Goal: Transaction & Acquisition: Purchase product/service

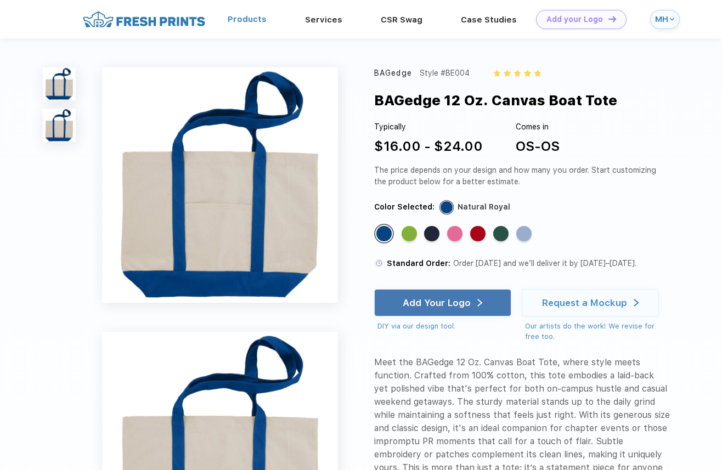
click at [258, 20] on link "Products" at bounding box center [247, 19] width 39 height 10
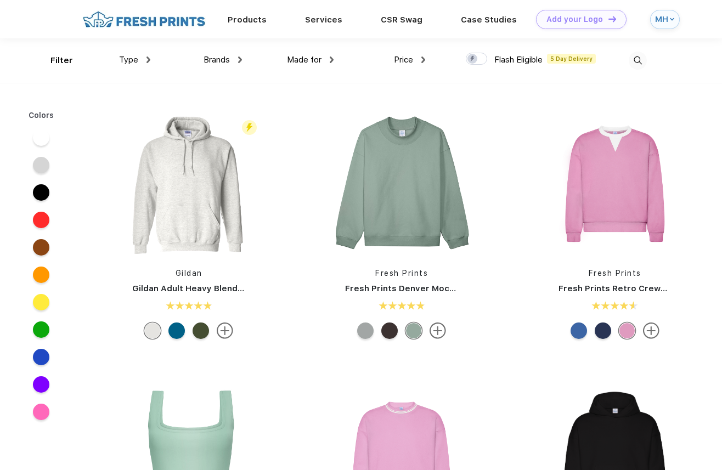
scroll to position [1, 0]
click at [330, 57] on img at bounding box center [332, 59] width 4 height 7
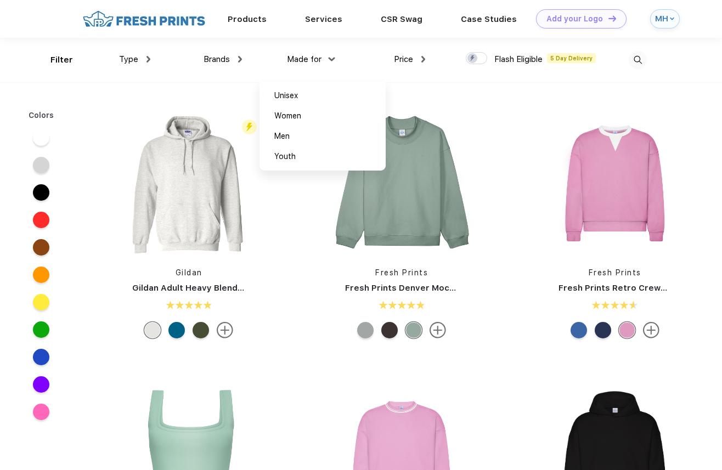
click at [328, 57] on div "Made for" at bounding box center [310, 59] width 47 height 13
click at [242, 58] on div "Made for Unisex Women Men Youth" at bounding box center [288, 60] width 92 height 44
click at [238, 58] on img at bounding box center [240, 59] width 4 height 7
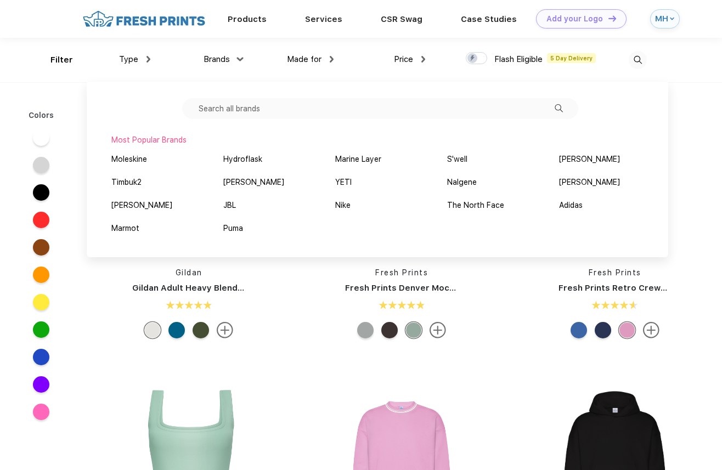
click at [66, 61] on div "Type Shirts Sweaters Bottoms Accessories Hats Tanks Jackets Jerseys Polos" at bounding box center [105, 60] width 92 height 44
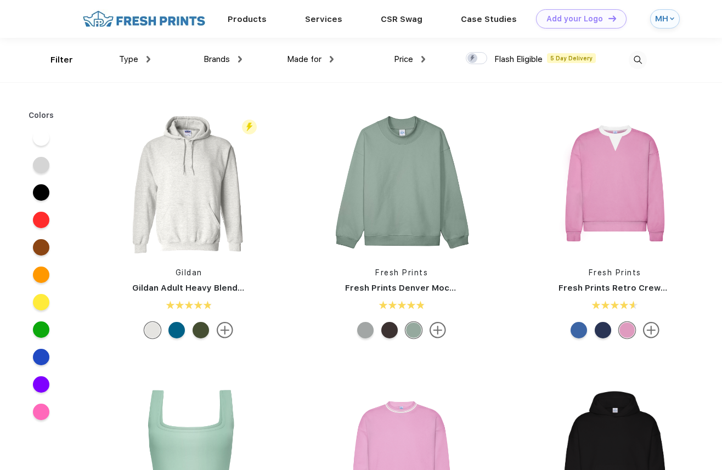
click at [145, 56] on div "Type" at bounding box center [134, 59] width 31 height 13
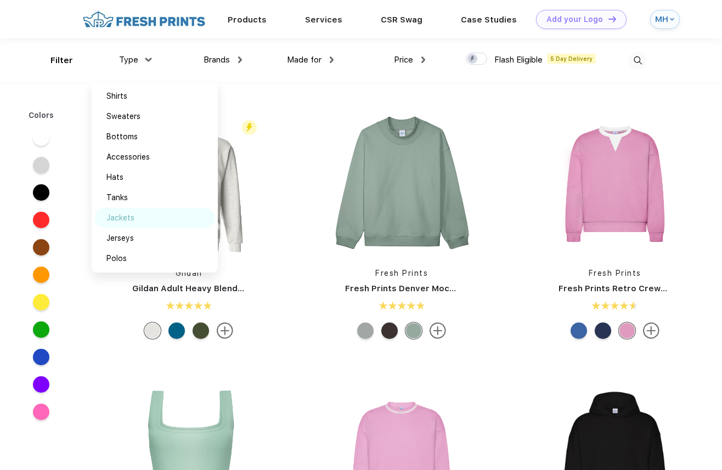
scroll to position [0, 0]
click at [150, 155] on div "Accessories" at bounding box center [127, 157] width 43 height 12
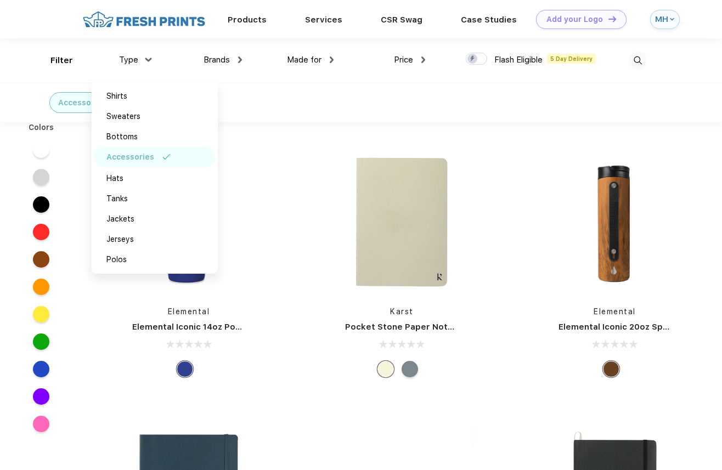
click at [557, 121] on div "Accessories" at bounding box center [361, 102] width 722 height 39
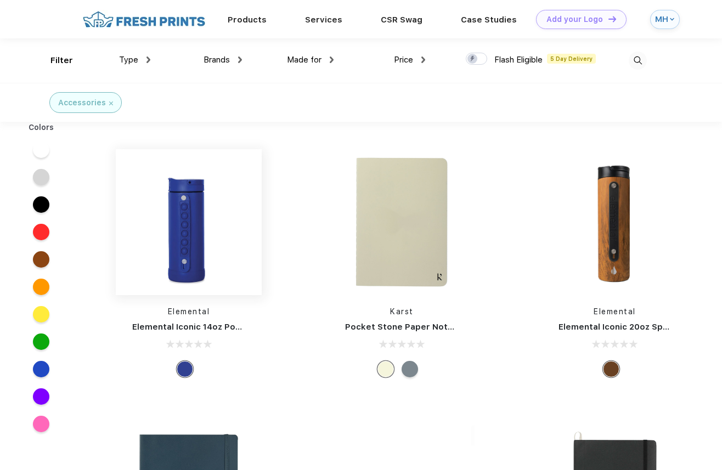
click at [215, 205] on img at bounding box center [189, 222] width 146 height 146
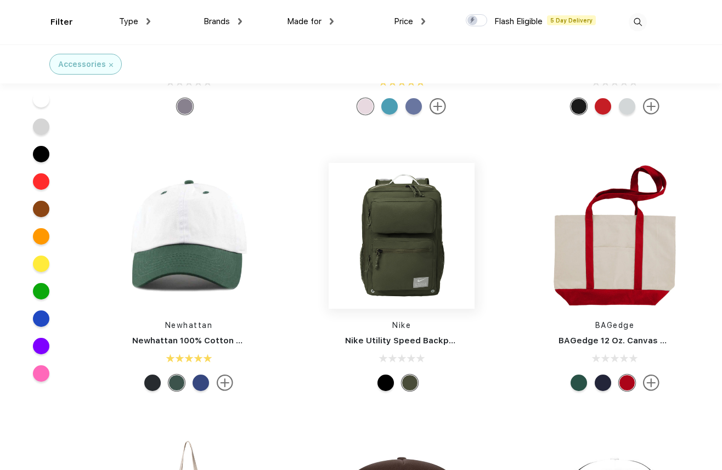
scroll to position [1011, 0]
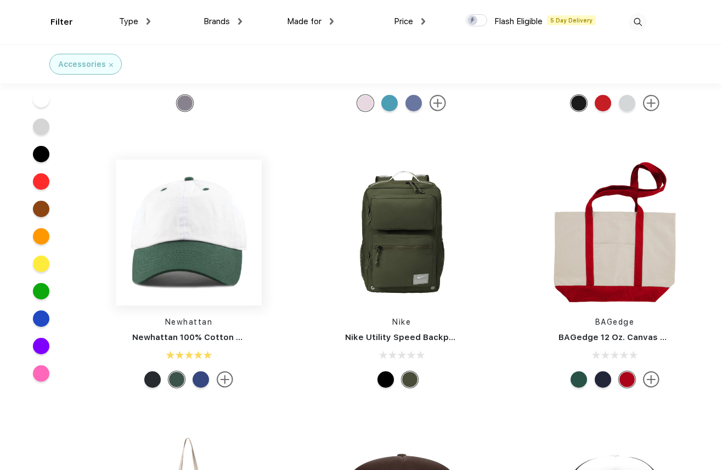
click at [168, 249] on img at bounding box center [189, 233] width 146 height 146
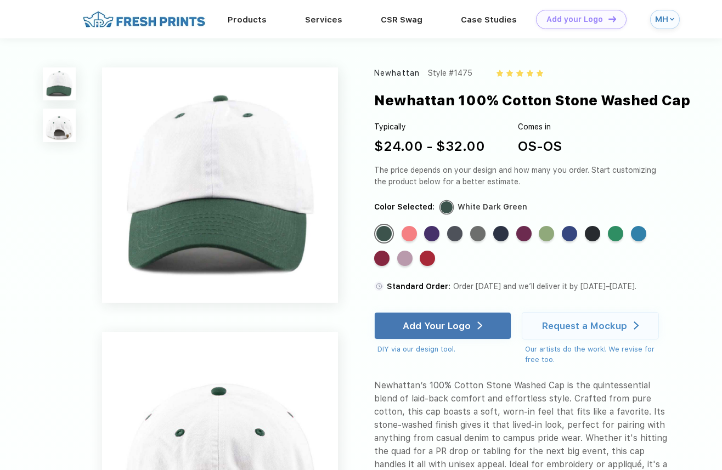
scroll to position [0, 1]
click at [405, 257] on div "Standard Color" at bounding box center [404, 258] width 15 height 15
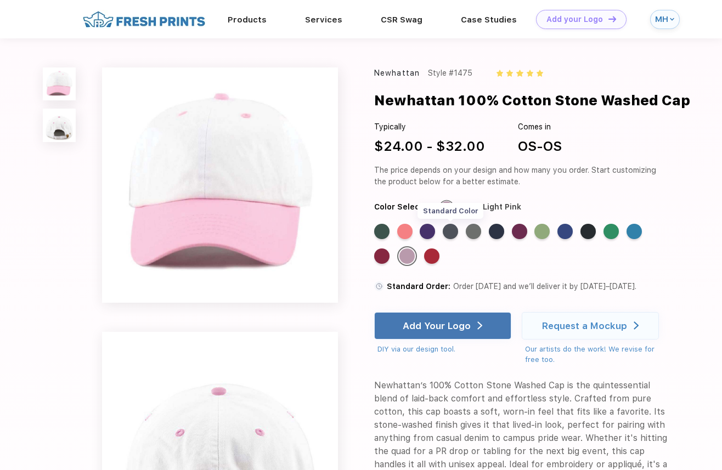
scroll to position [0, 0]
click at [453, 227] on div "Standard Color" at bounding box center [449, 231] width 15 height 15
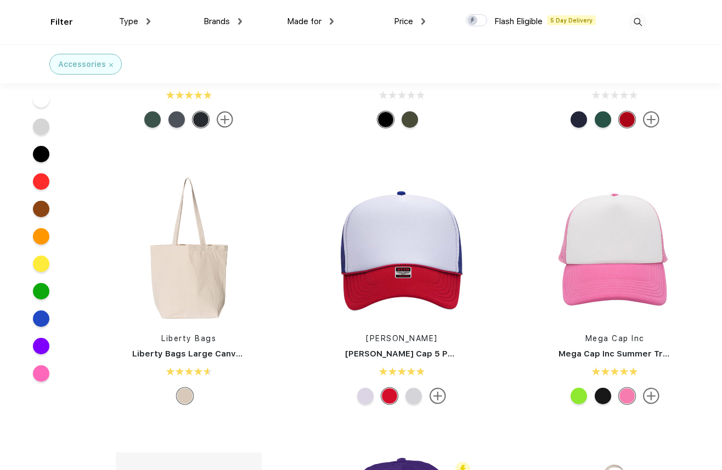
scroll to position [1271, 0]
click at [411, 242] on img at bounding box center [401, 248] width 146 height 146
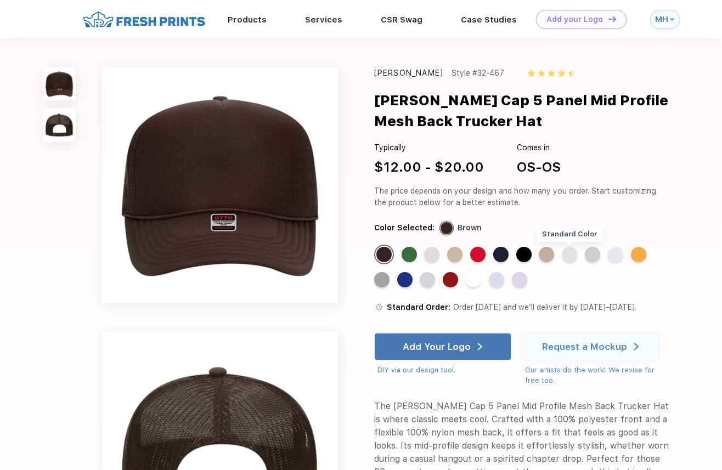
click at [574, 252] on div "Standard Color" at bounding box center [568, 254] width 15 height 15
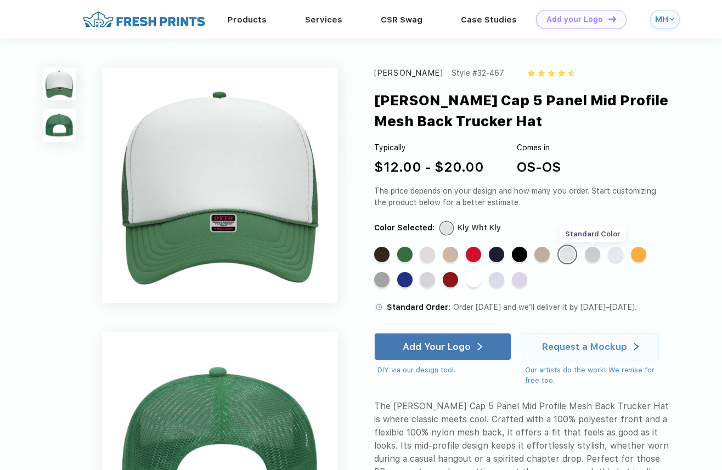
click at [595, 260] on div "Standard Color" at bounding box center [591, 254] width 15 height 15
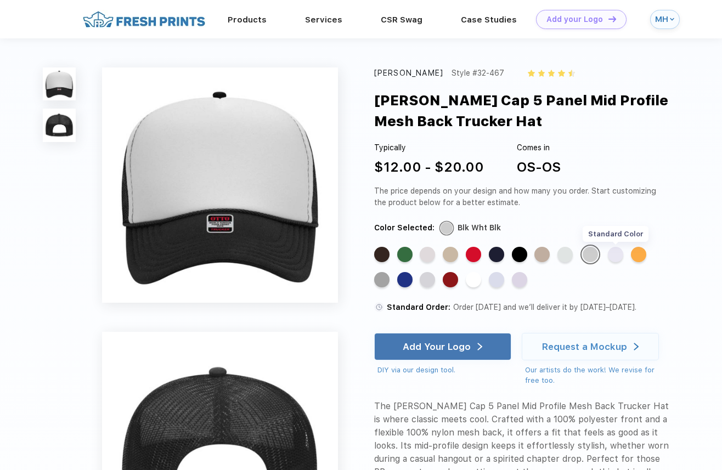
click at [621, 252] on div "Standard Color" at bounding box center [615, 254] width 15 height 15
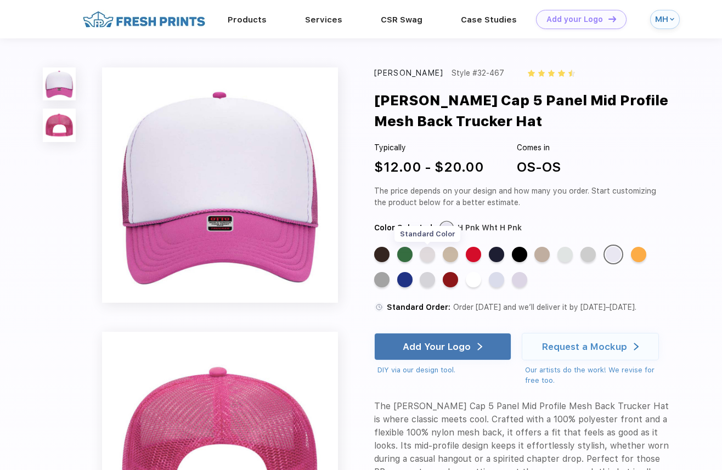
click at [433, 253] on div "Standard Color" at bounding box center [426, 254] width 15 height 15
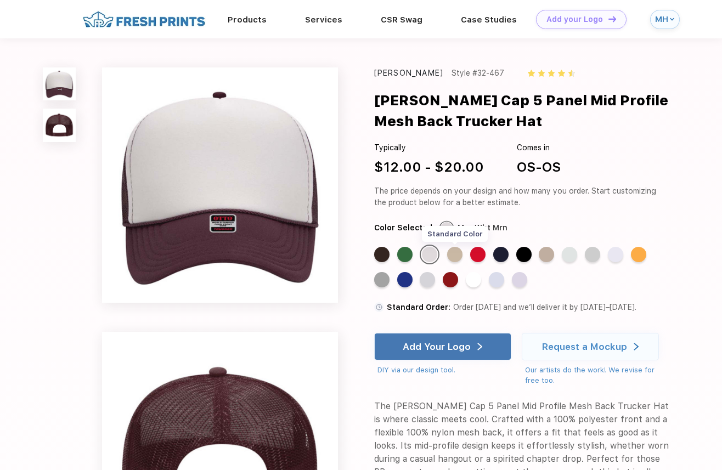
click at [457, 253] on div "Standard Color" at bounding box center [454, 254] width 15 height 15
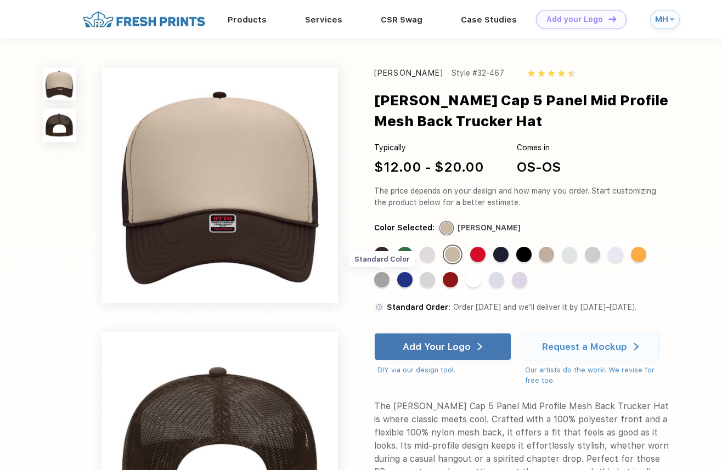
click at [384, 276] on div "Standard Color" at bounding box center [381, 279] width 15 height 15
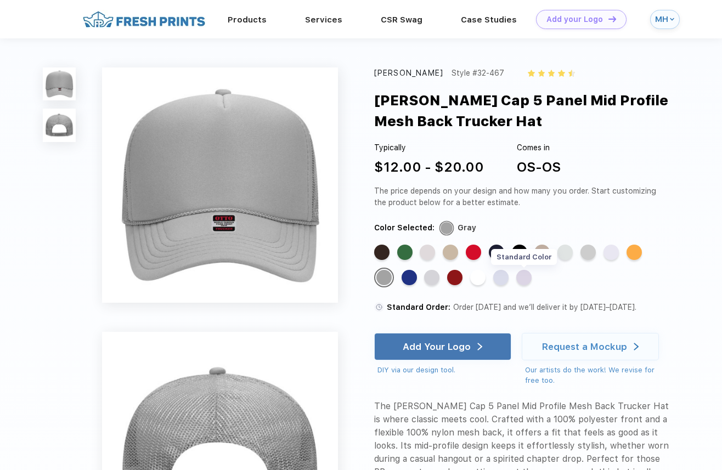
click at [525, 275] on div "Standard Color" at bounding box center [523, 277] width 15 height 15
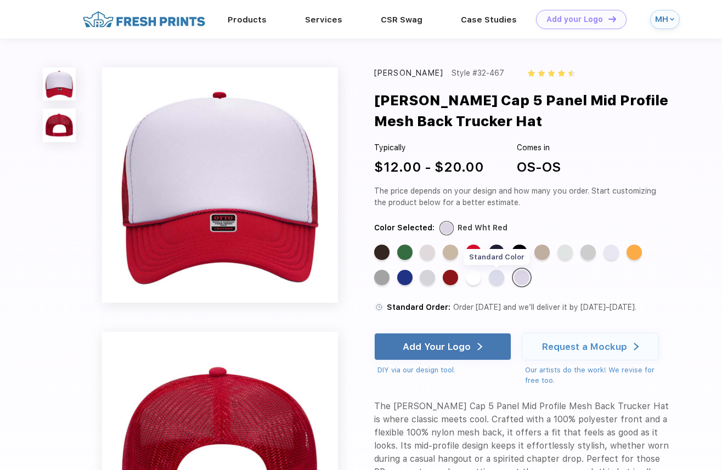
click at [498, 275] on div "Standard Color" at bounding box center [496, 277] width 15 height 15
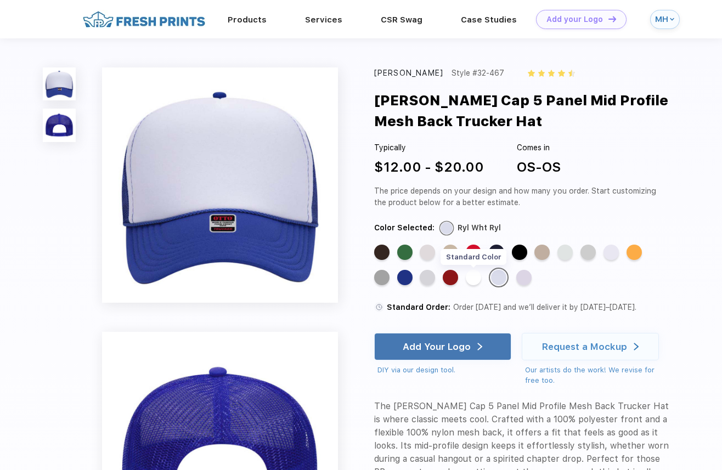
click at [467, 276] on div "Standard Color" at bounding box center [473, 277] width 15 height 15
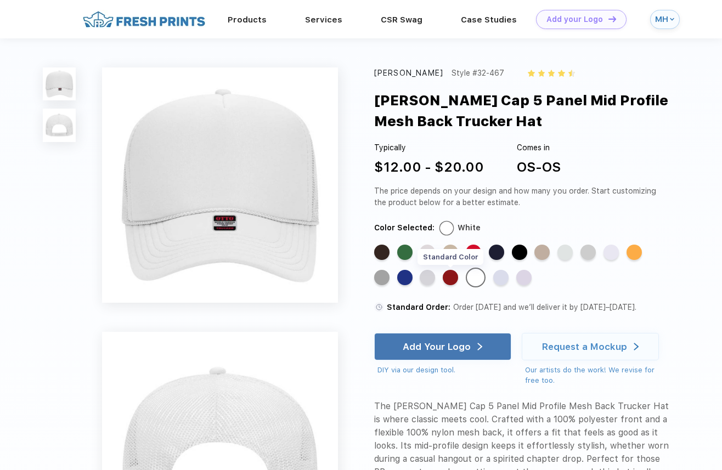
click at [449, 276] on div "Standard Color" at bounding box center [449, 277] width 15 height 15
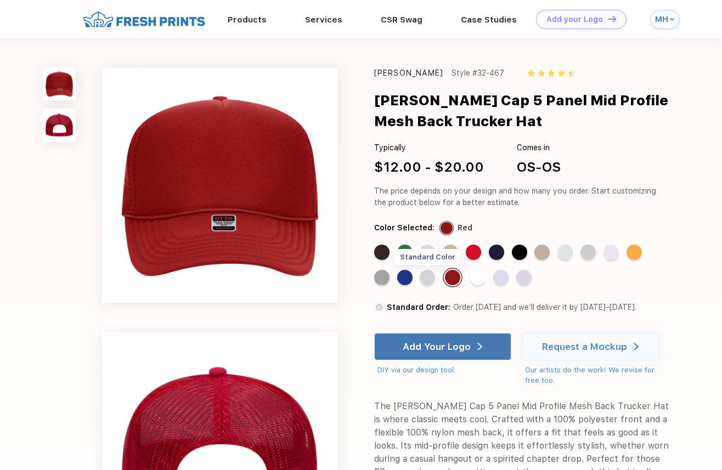
click at [425, 277] on div "Standard Color" at bounding box center [426, 277] width 15 height 15
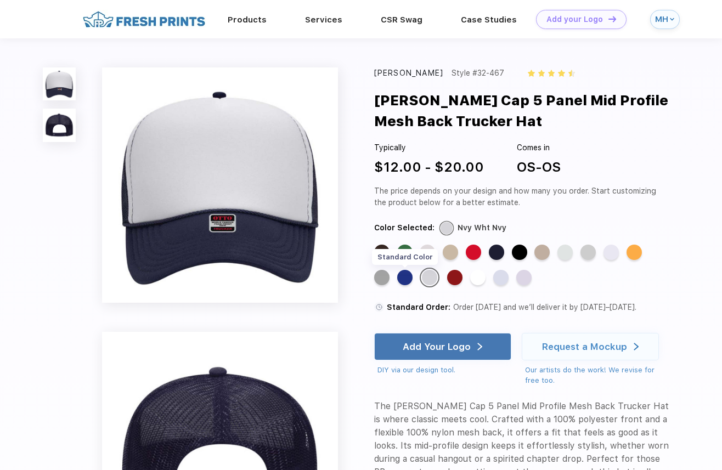
click at [405, 277] on div "Standard Color" at bounding box center [404, 277] width 15 height 15
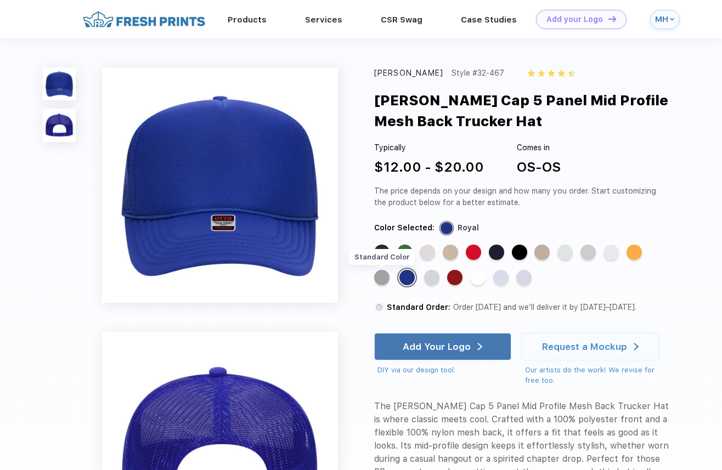
click at [380, 278] on div "Standard Color" at bounding box center [381, 277] width 15 height 15
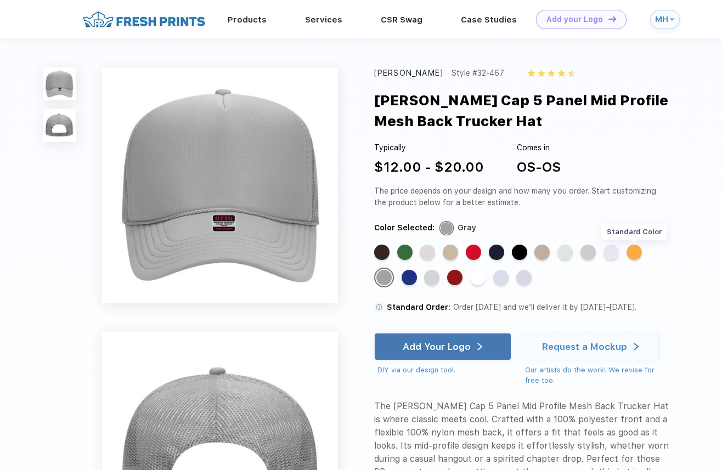
click at [637, 247] on div "Standard Color" at bounding box center [633, 252] width 15 height 15
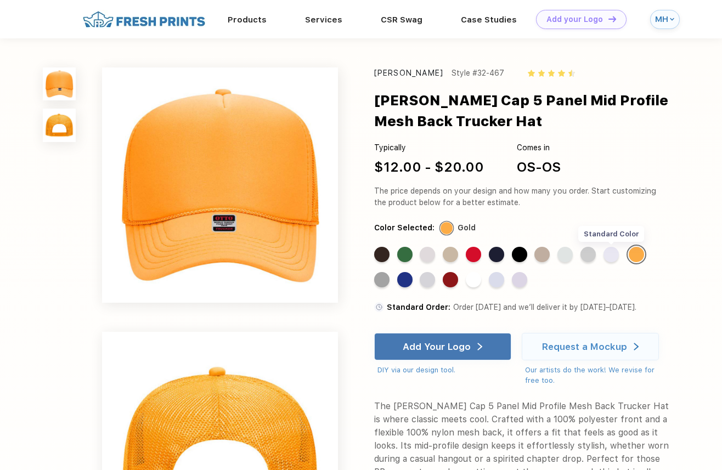
click at [613, 259] on div "Standard Color" at bounding box center [610, 254] width 15 height 15
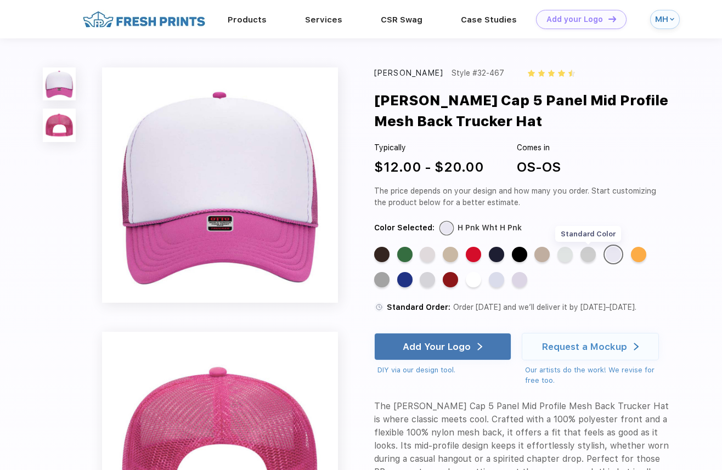
click at [588, 254] on div "Standard Color" at bounding box center [587, 254] width 15 height 15
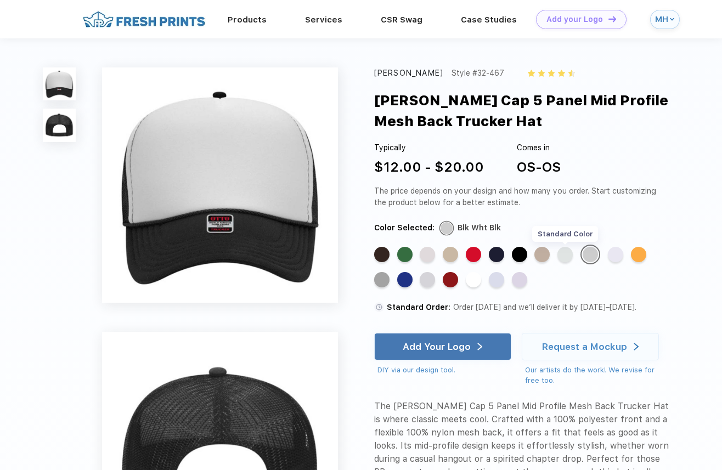
click at [570, 253] on div "Standard Color" at bounding box center [564, 254] width 15 height 15
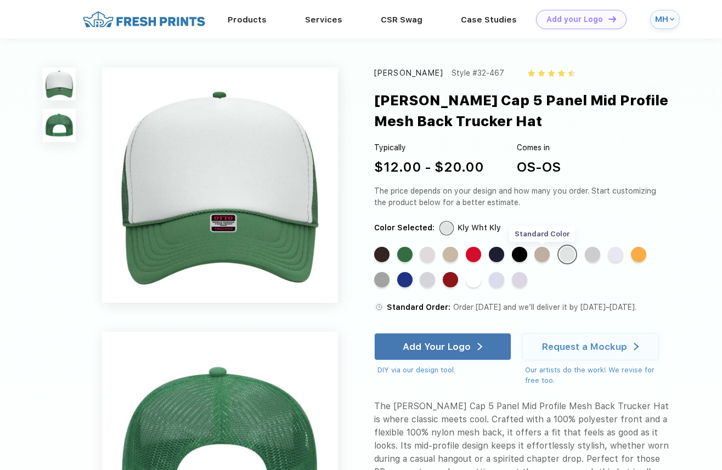
click at [547, 254] on div "Standard Color" at bounding box center [541, 254] width 15 height 15
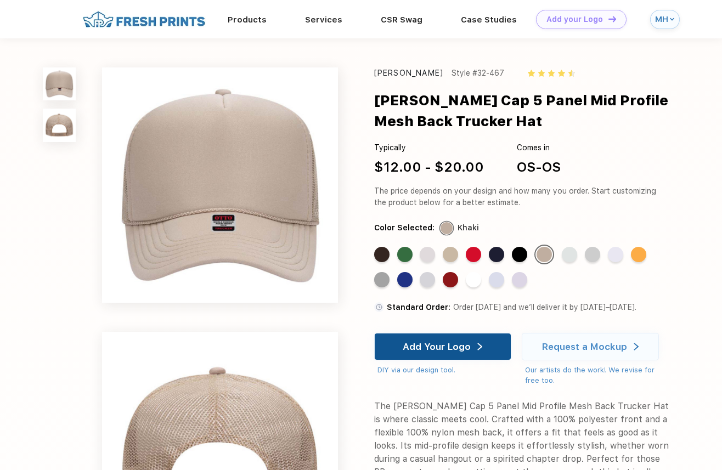
click at [424, 348] on div "Add Your Logo" at bounding box center [436, 346] width 68 height 11
